Goal: Information Seeking & Learning: Learn about a topic

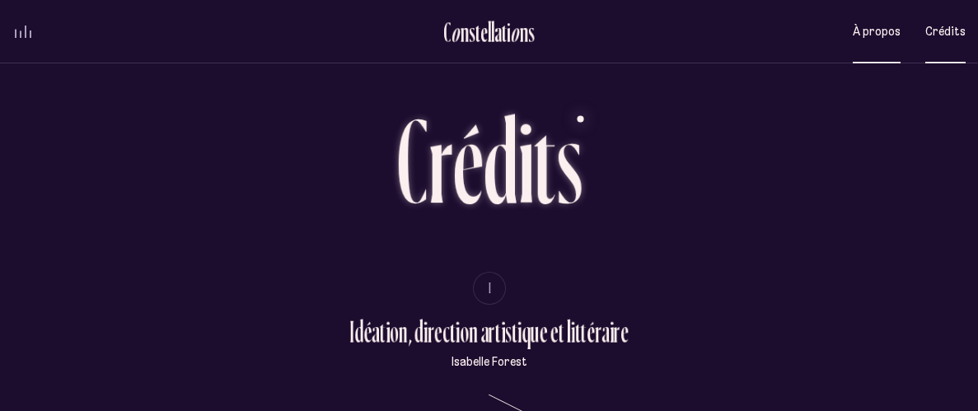
click at [862, 31] on span "À propos" at bounding box center [877, 32] width 48 height 14
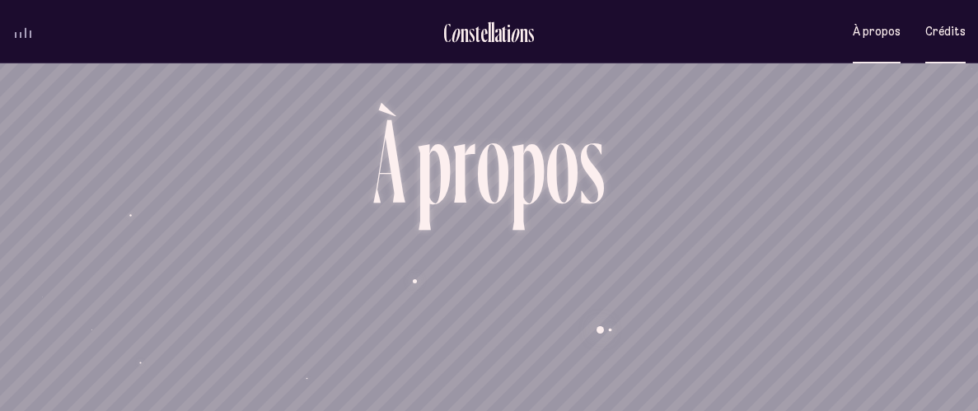
click at [955, 33] on span "Crédits" at bounding box center [946, 32] width 40 height 14
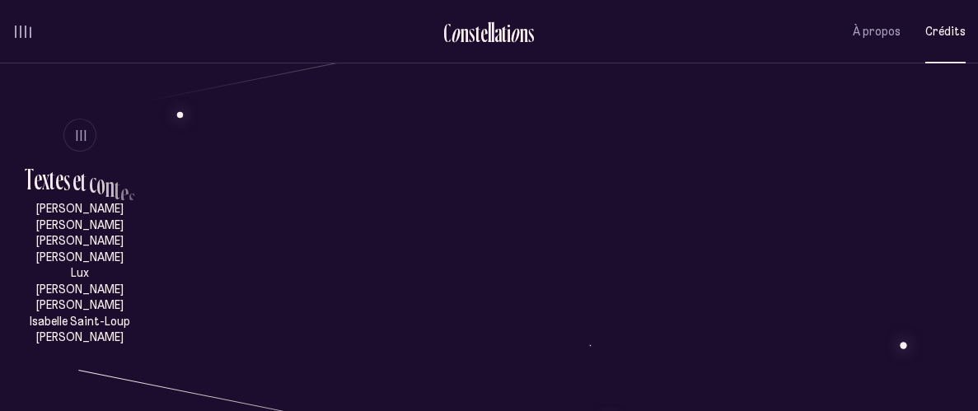
scroll to position [696, 0]
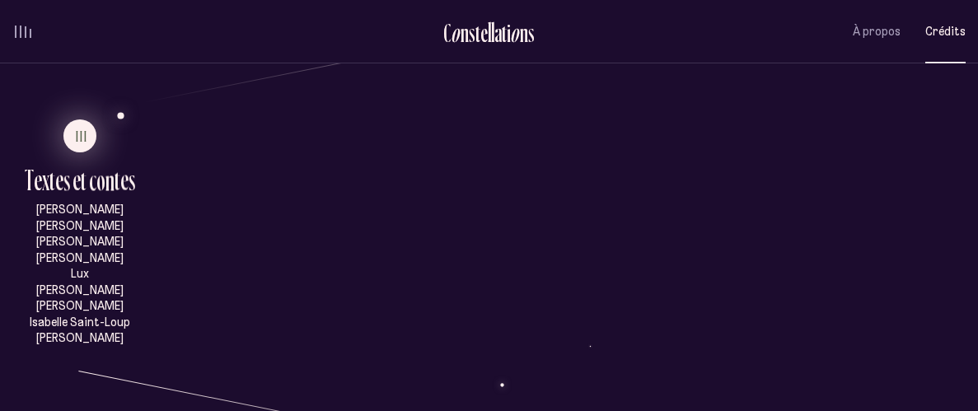
click at [79, 138] on span "III" at bounding box center [82, 136] width 12 height 14
click at [82, 134] on span "III" at bounding box center [82, 136] width 12 height 14
click at [76, 138] on span "III" at bounding box center [82, 136] width 12 height 14
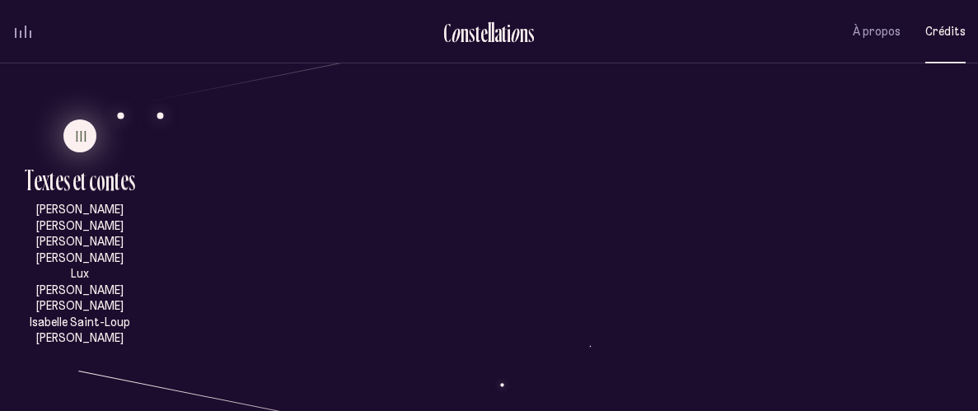
click at [77, 132] on span "III" at bounding box center [82, 136] width 12 height 14
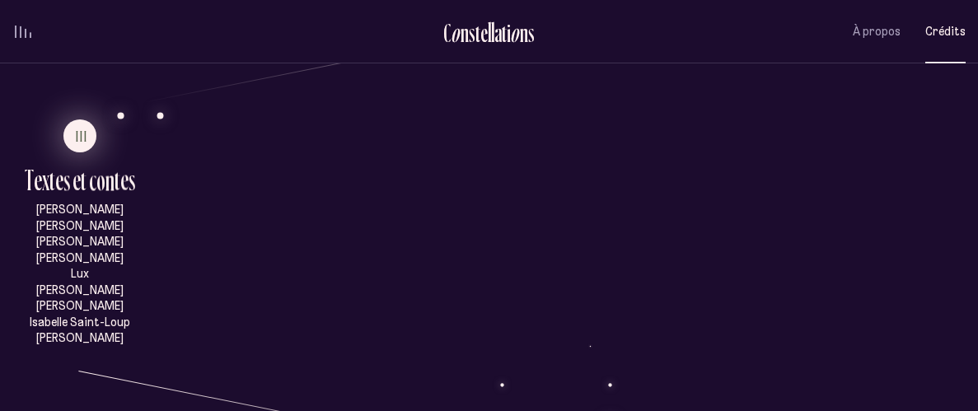
click at [77, 132] on span "III" at bounding box center [82, 136] width 12 height 14
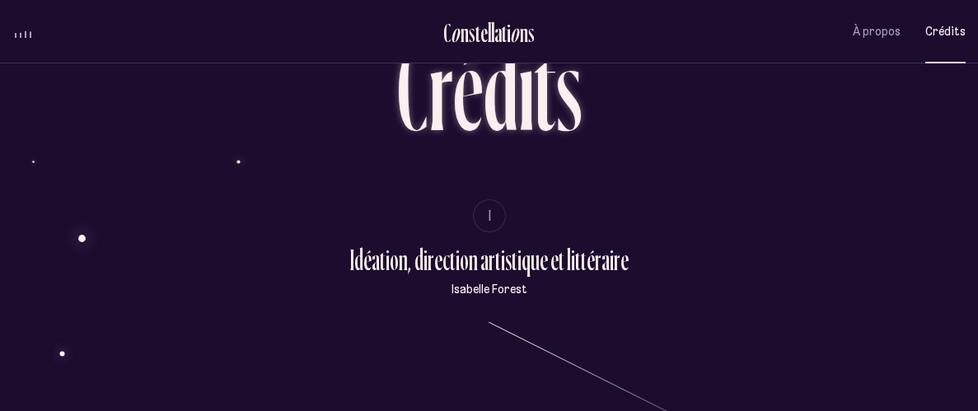
scroll to position [98, 0]
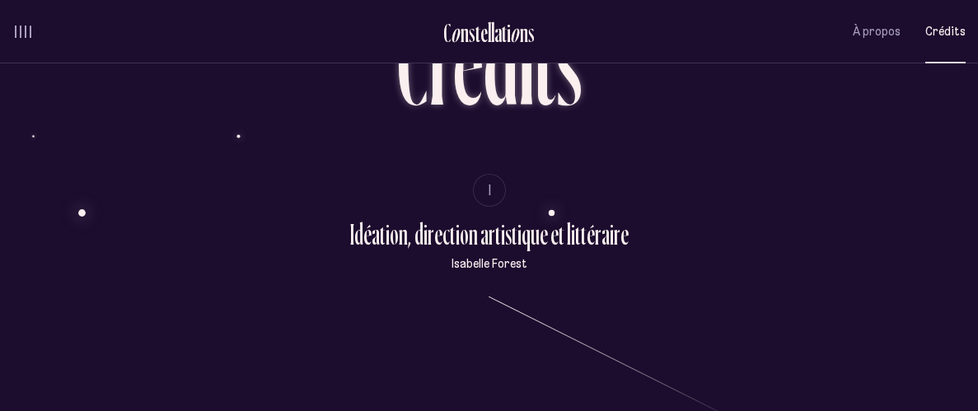
click at [489, 193] on span "I" at bounding box center [491, 190] width 4 height 14
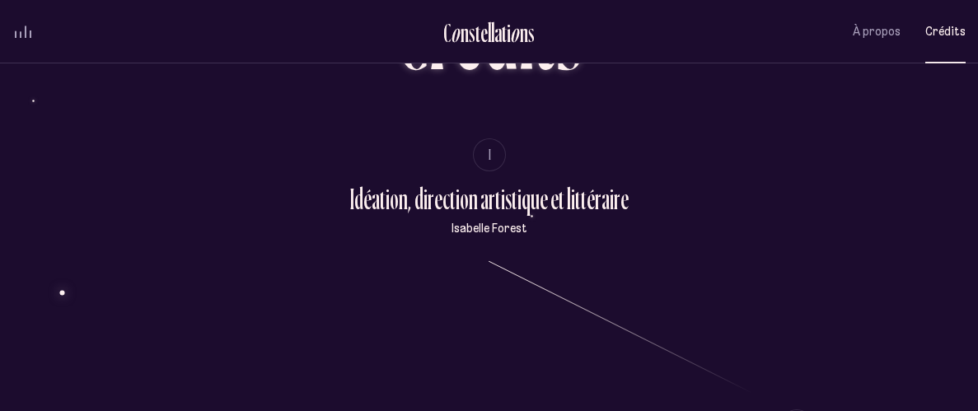
scroll to position [0, 0]
